Goal: Obtain resource: Obtain resource

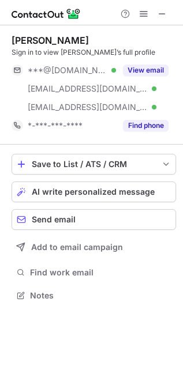
scroll to position [287, 183]
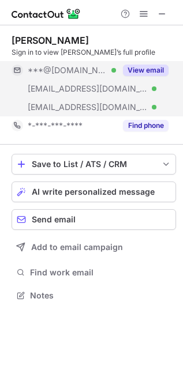
click at [149, 61] on div "View email" at bounding box center [142, 70] width 52 height 18
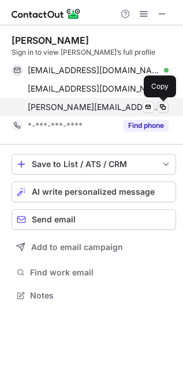
click at [162, 109] on span at bounding box center [162, 107] width 9 height 9
click at [162, 108] on span at bounding box center [162, 107] width 9 height 9
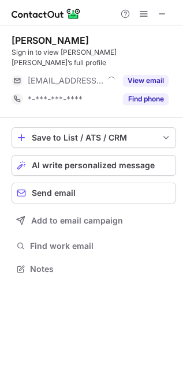
scroll to position [5, 5]
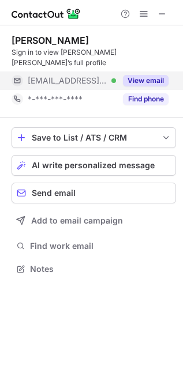
click at [149, 75] on button "View email" at bounding box center [146, 81] width 46 height 12
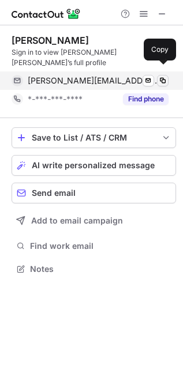
click at [161, 76] on span at bounding box center [162, 80] width 9 height 9
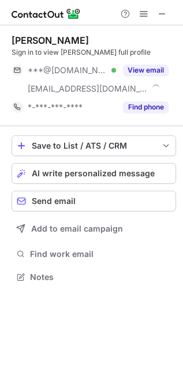
scroll to position [269, 183]
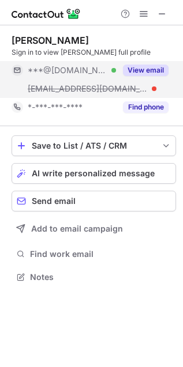
click at [147, 69] on button "View email" at bounding box center [146, 71] width 46 height 12
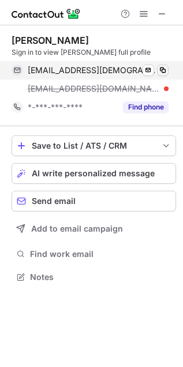
click at [162, 66] on span at bounding box center [162, 70] width 9 height 9
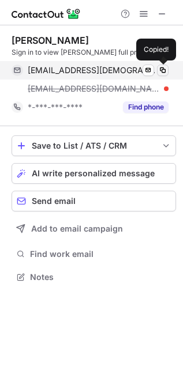
click at [162, 66] on span at bounding box center [162, 70] width 9 height 9
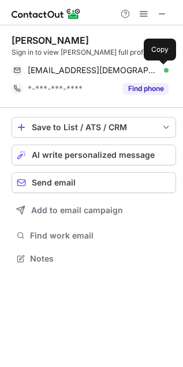
scroll to position [250, 183]
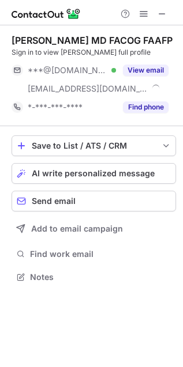
scroll to position [269, 183]
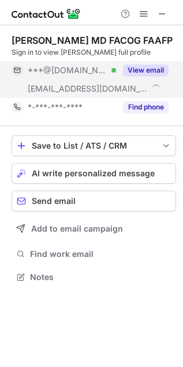
click at [148, 70] on button "View email" at bounding box center [146, 71] width 46 height 12
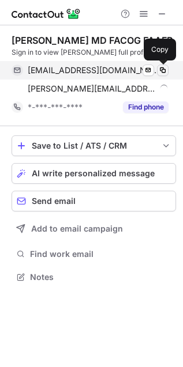
click at [159, 73] on span at bounding box center [162, 70] width 9 height 9
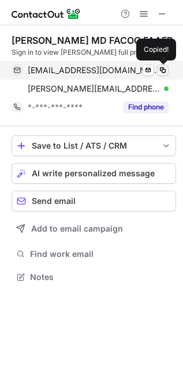
click at [159, 73] on span at bounding box center [162, 70] width 9 height 9
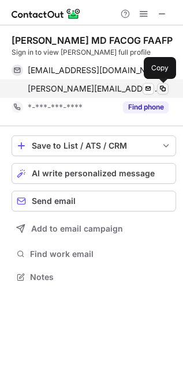
click at [161, 87] on span at bounding box center [162, 88] width 9 height 9
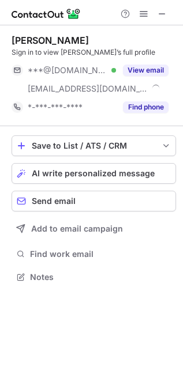
scroll to position [269, 183]
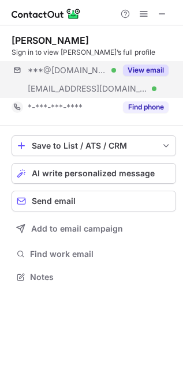
click at [149, 75] on button "View email" at bounding box center [146, 71] width 46 height 12
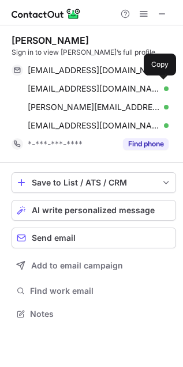
scroll to position [306, 183]
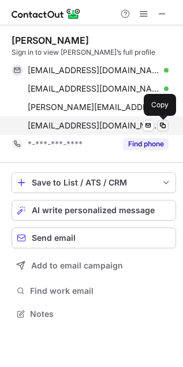
click at [157, 124] on button at bounding box center [163, 126] width 12 height 12
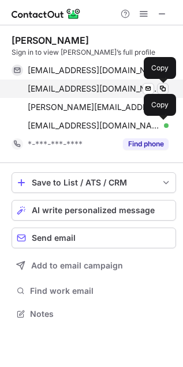
click at [164, 84] on span at bounding box center [162, 88] width 9 height 9
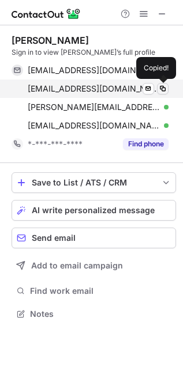
click at [164, 84] on span at bounding box center [162, 88] width 9 height 9
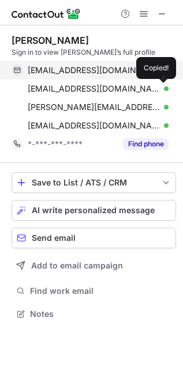
drag, startPoint x: 164, startPoint y: 84, endPoint x: 18, endPoint y: 62, distance: 148.1
click at [155, 81] on div "valsavage11@yahoo.com Verified Send email Copied!" at bounding box center [90, 89] width 157 height 18
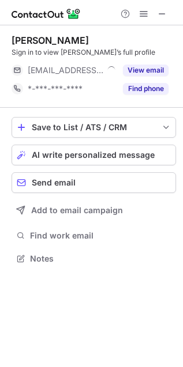
scroll to position [5, 5]
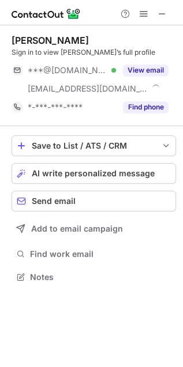
scroll to position [269, 183]
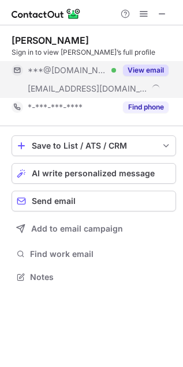
click at [160, 68] on button "View email" at bounding box center [146, 71] width 46 height 12
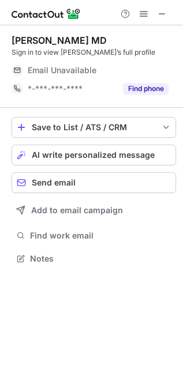
scroll to position [5, 5]
